Goal: Find specific page/section: Find specific page/section

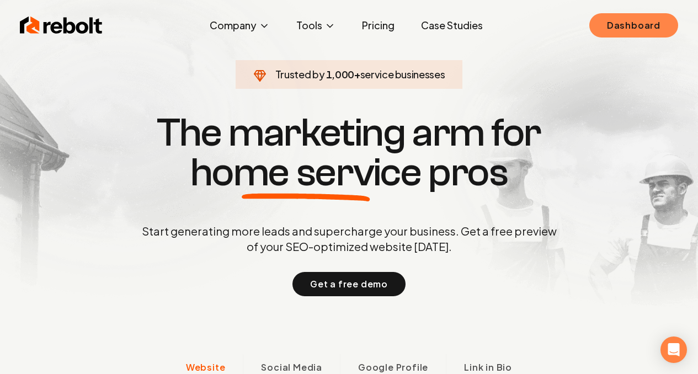
click at [615, 23] on link "Dashboard" at bounding box center [633, 25] width 89 height 24
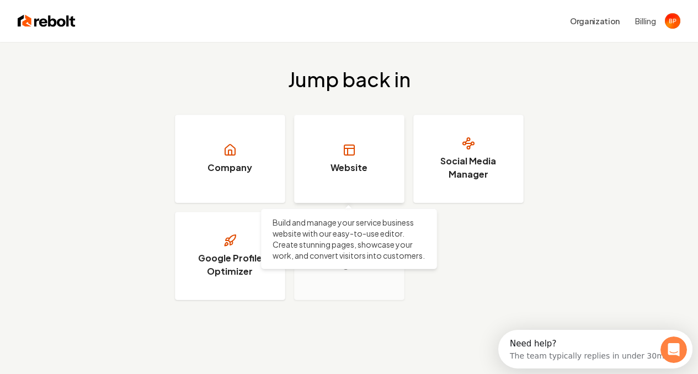
click at [334, 164] on h3 "Website" at bounding box center [348, 167] width 37 height 13
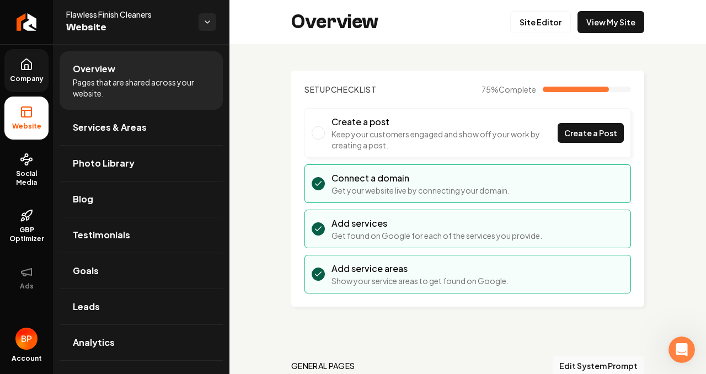
click at [28, 73] on link "Company" at bounding box center [26, 70] width 44 height 43
